Goal: Information Seeking & Learning: Learn about a topic

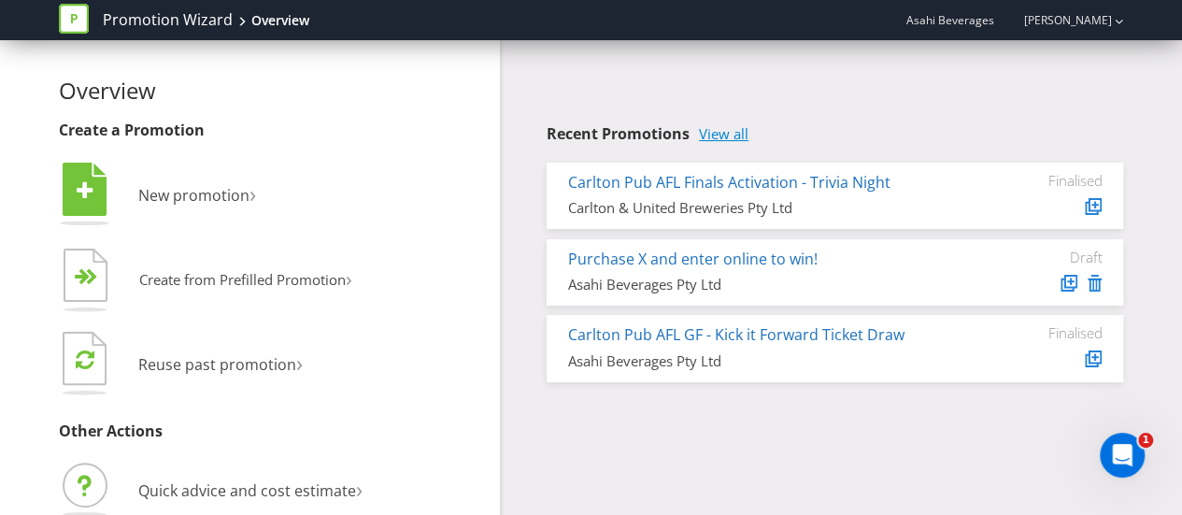
click at [715, 132] on link "View all" at bounding box center [724, 134] width 50 height 16
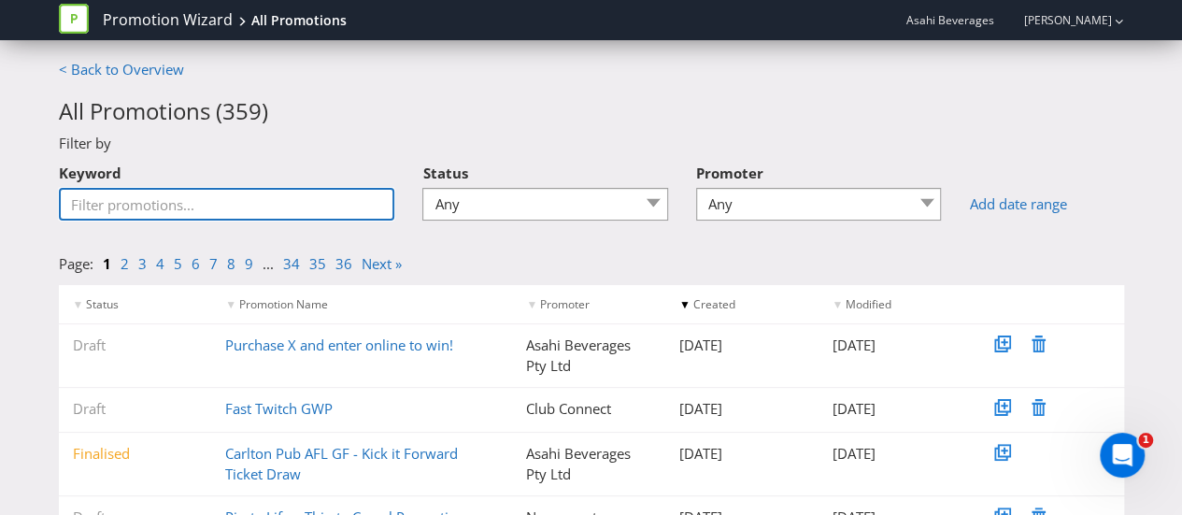
click at [233, 196] on input "Keyword" at bounding box center [227, 204] width 336 height 33
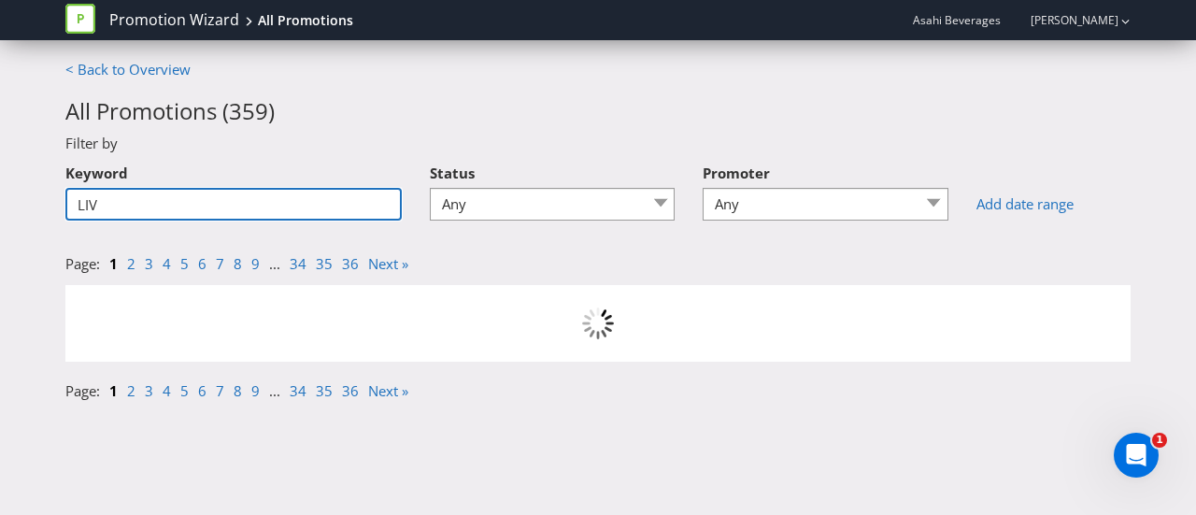
type input "LIV"
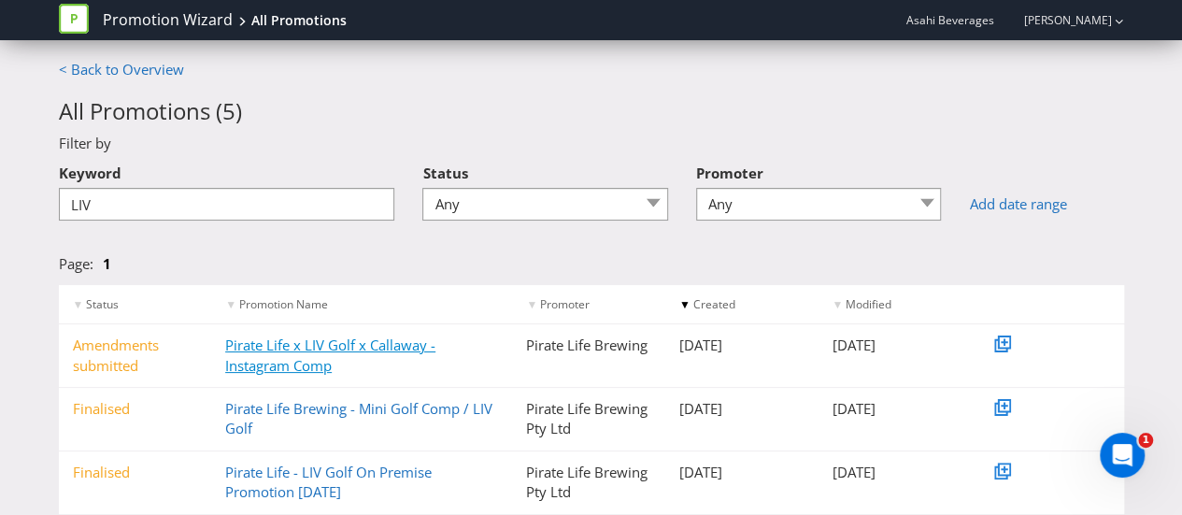
click at [288, 357] on link "Pirate Life x LIV Golf x Callaway - Instagram Comp" at bounding box center [330, 354] width 210 height 38
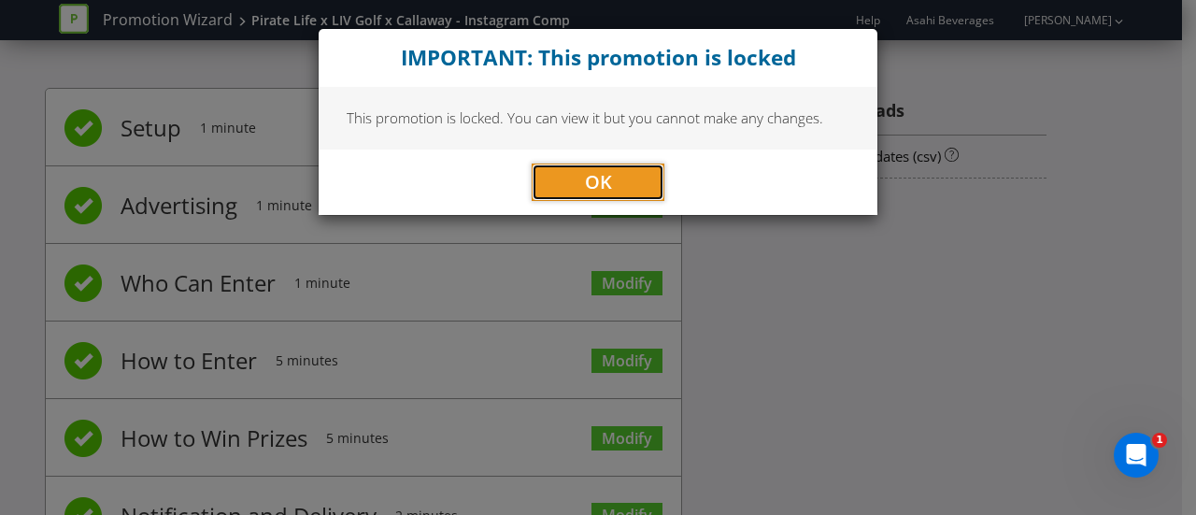
click at [588, 186] on span "OK" at bounding box center [598, 181] width 27 height 25
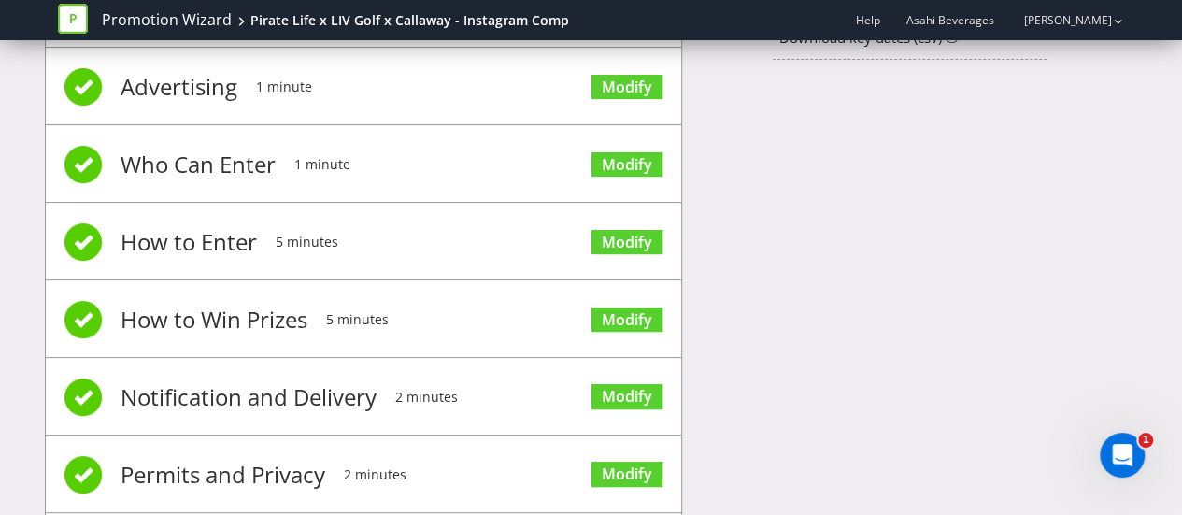
scroll to position [120, 0]
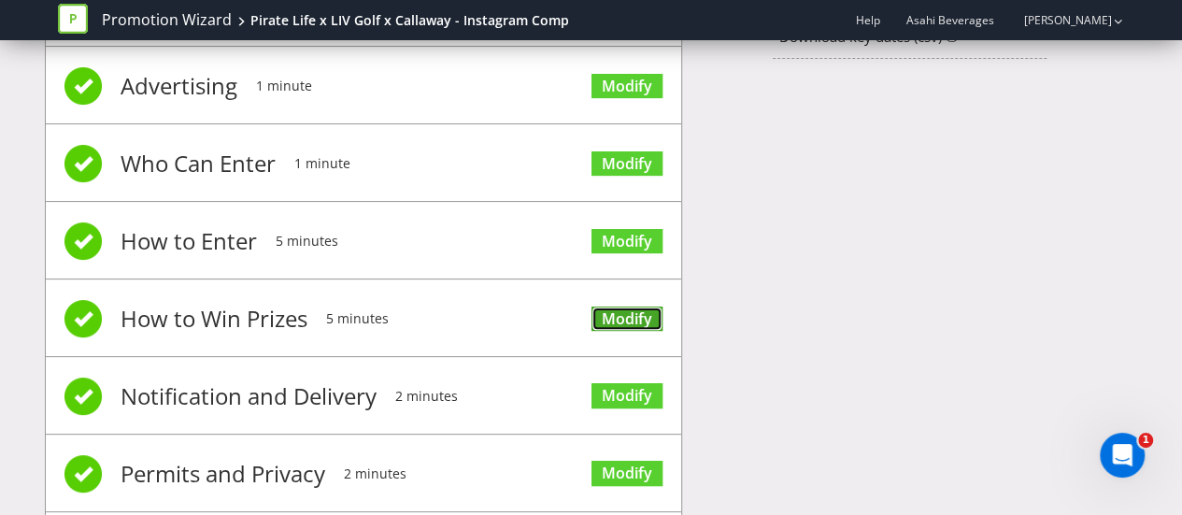
click at [612, 312] on link "Modify" at bounding box center [626, 318] width 71 height 25
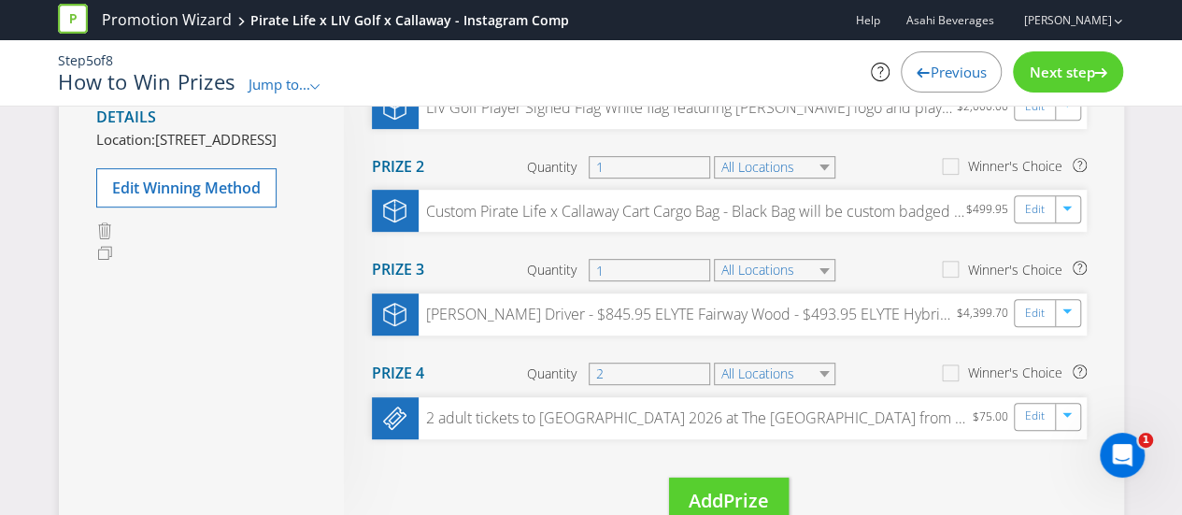
scroll to position [353, 0]
